Goal: Transaction & Acquisition: Download file/media

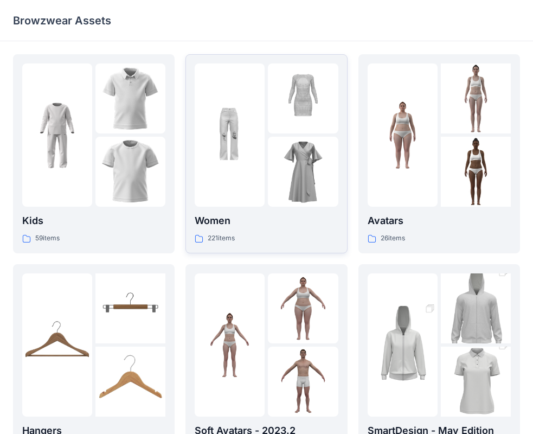
click at [304, 135] on div at bounding box center [303, 134] width 70 height 143
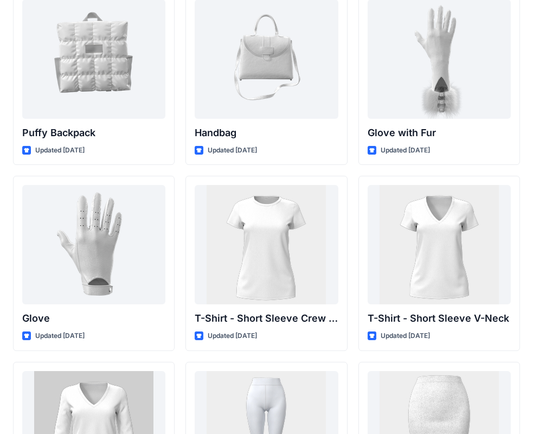
scroll to position [8502, 0]
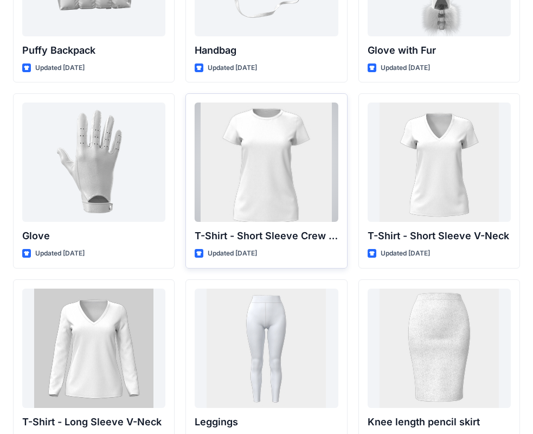
click at [320, 173] on div at bounding box center [266, 161] width 143 height 119
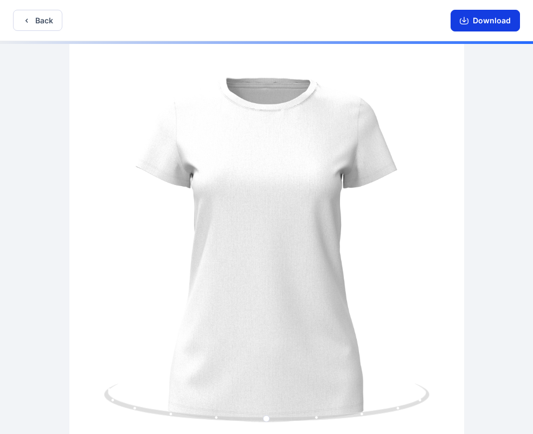
click at [471, 18] on button "Download" at bounding box center [484, 21] width 69 height 22
